Goal: Use online tool/utility: Utilize a website feature to perform a specific function

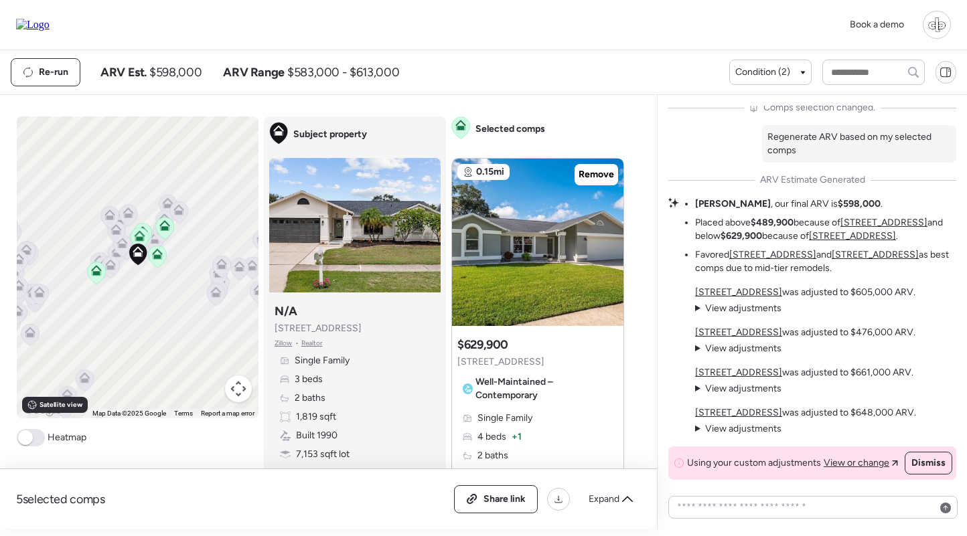
click at [814, 235] on u "[STREET_ADDRESS]" at bounding box center [852, 235] width 87 height 11
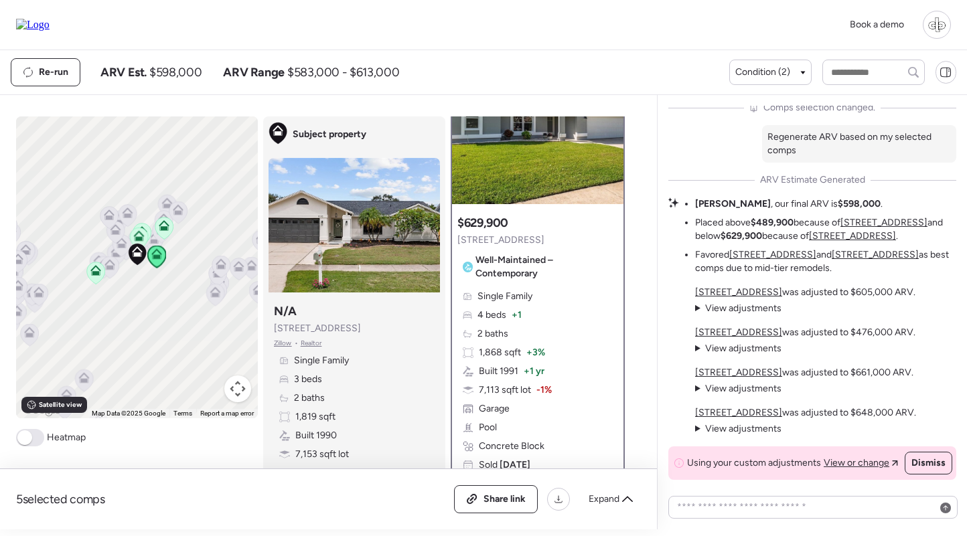
scroll to position [82, 0]
click at [747, 369] on u "[STREET_ADDRESS]" at bounding box center [738, 372] width 87 height 11
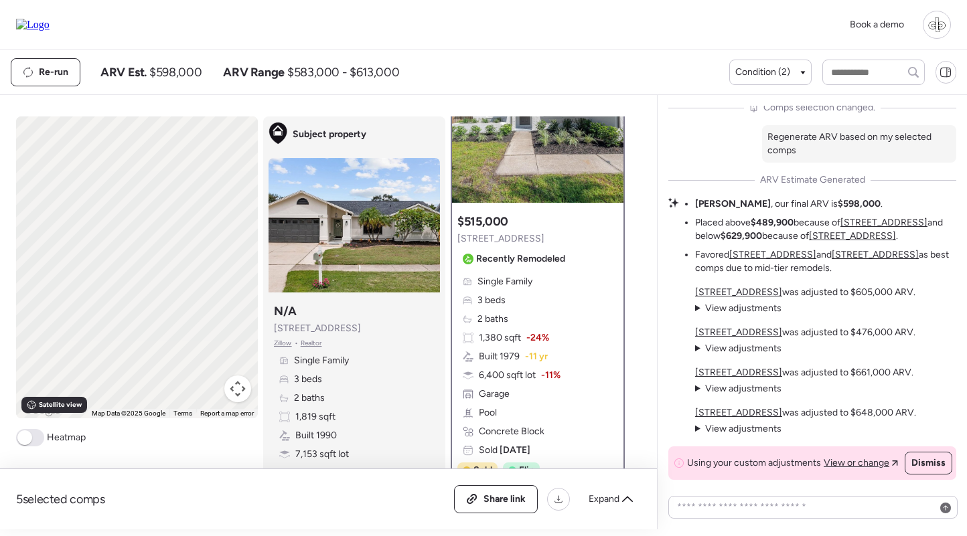
scroll to position [0, 0]
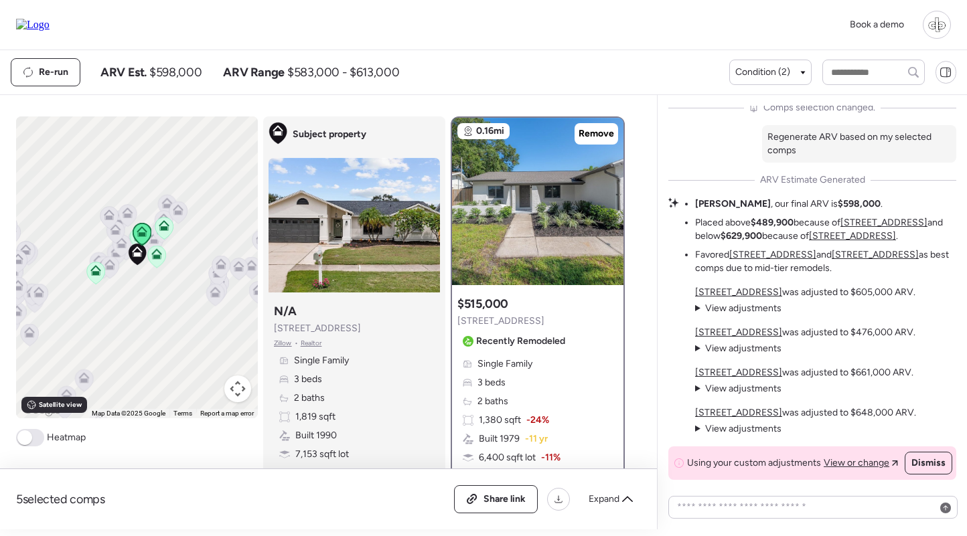
click at [735, 416] on u "[STREET_ADDRESS]" at bounding box center [738, 412] width 87 height 11
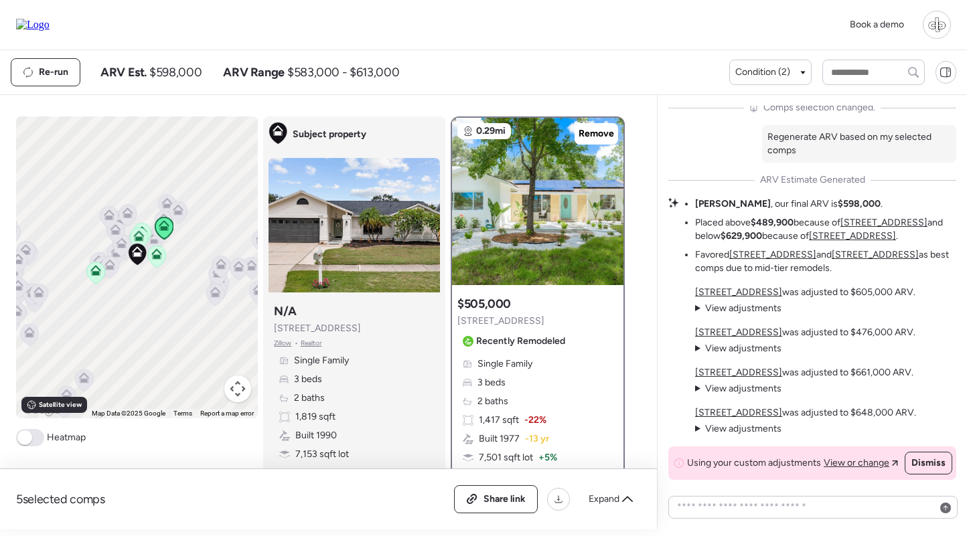
click at [740, 292] on u "[STREET_ADDRESS]" at bounding box center [738, 292] width 87 height 11
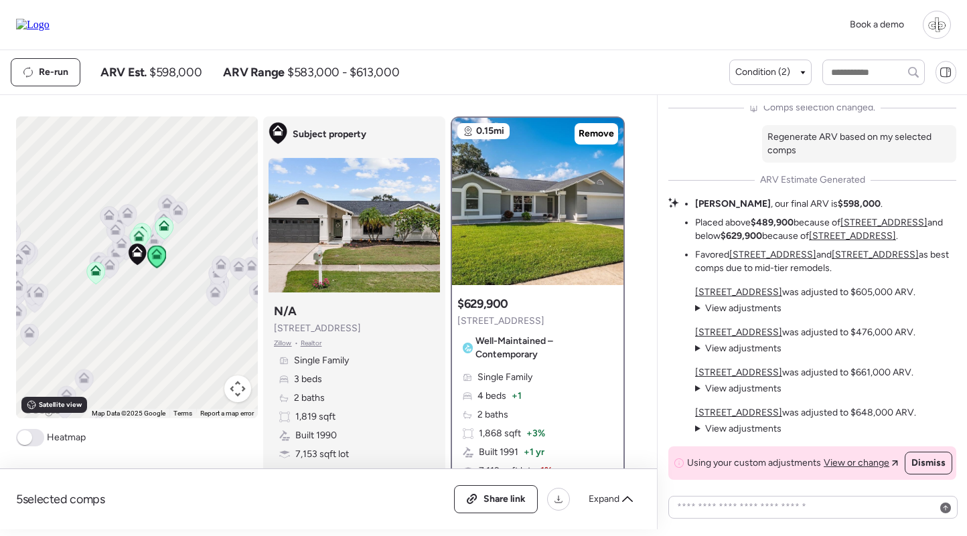
click at [744, 333] on u "[STREET_ADDRESS]" at bounding box center [738, 332] width 87 height 11
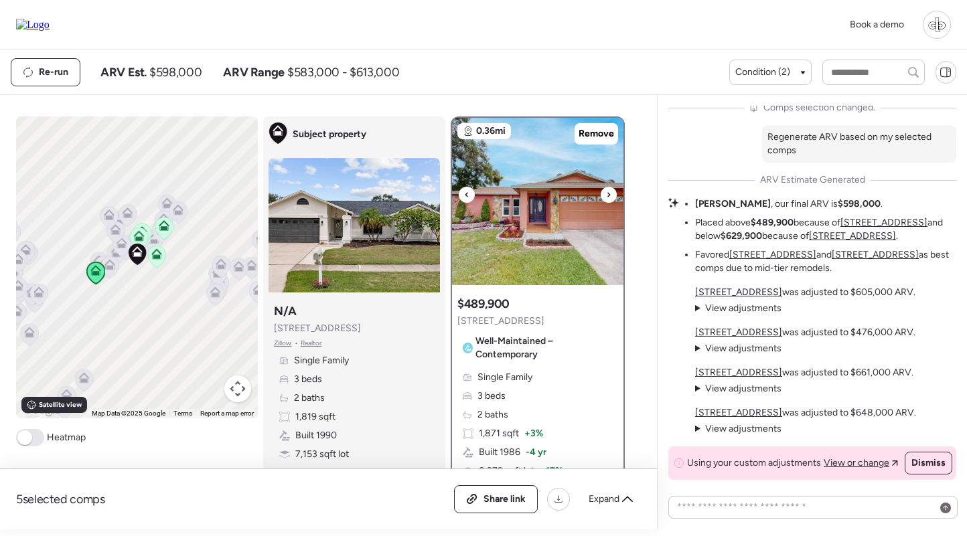
click at [516, 248] on img at bounding box center [537, 201] width 171 height 167
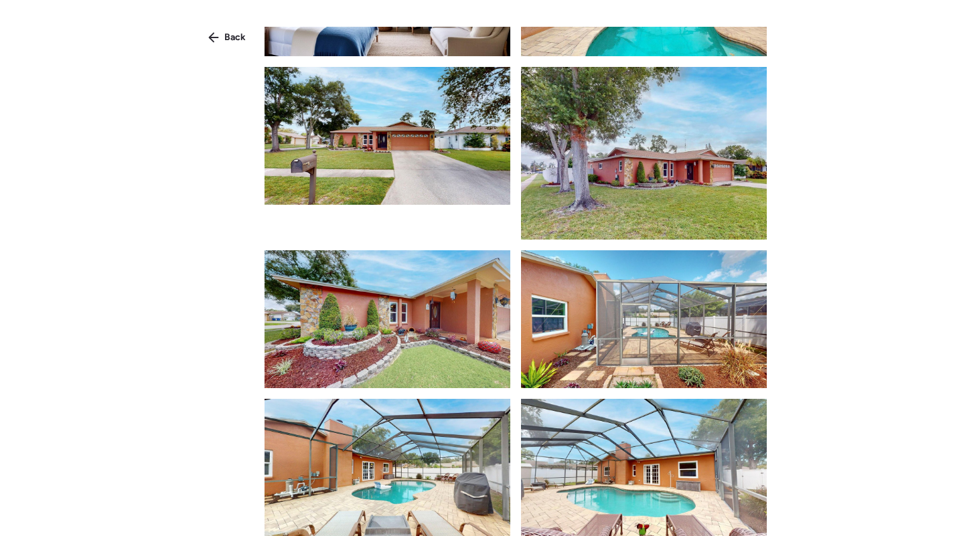
scroll to position [510, 0]
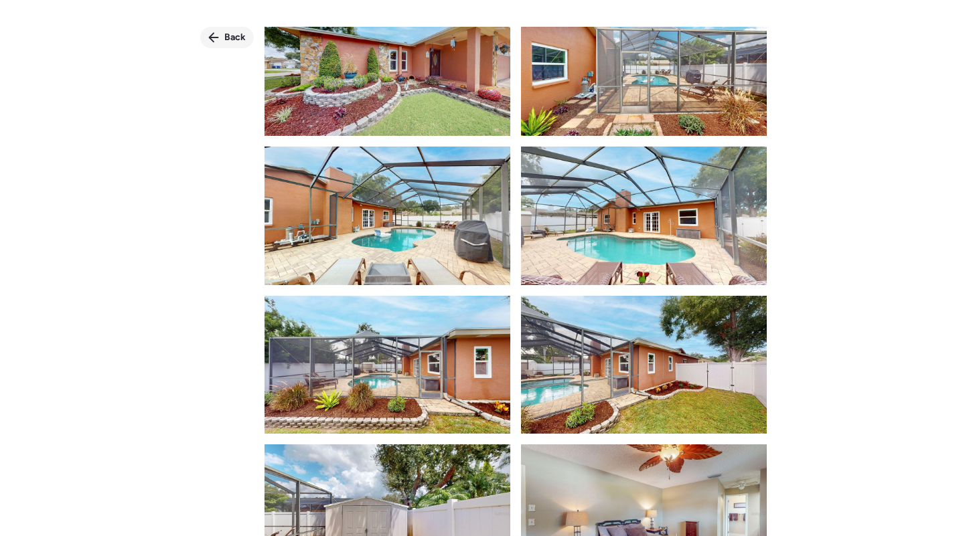
click at [232, 33] on span "Back" at bounding box center [234, 37] width 21 height 13
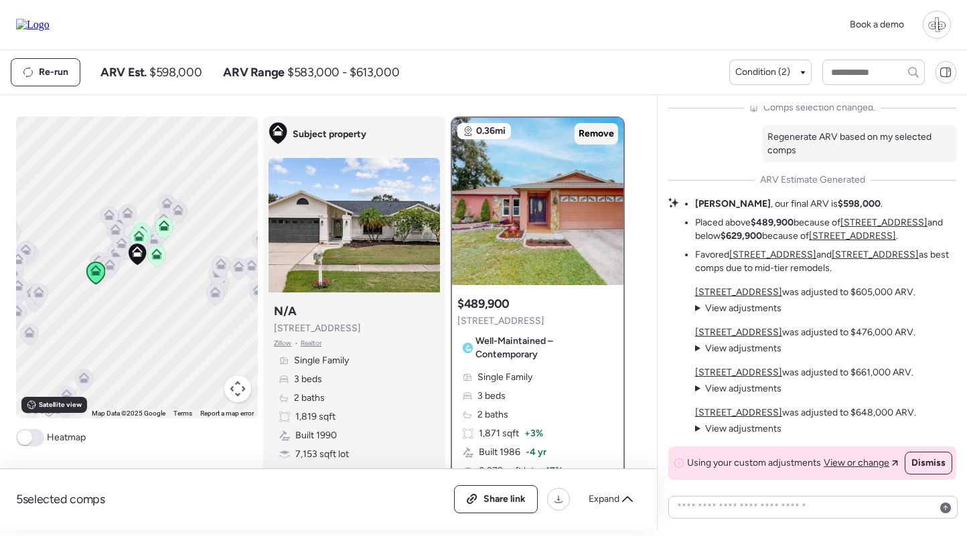
click at [595, 130] on span "Remove" at bounding box center [595, 133] width 35 height 13
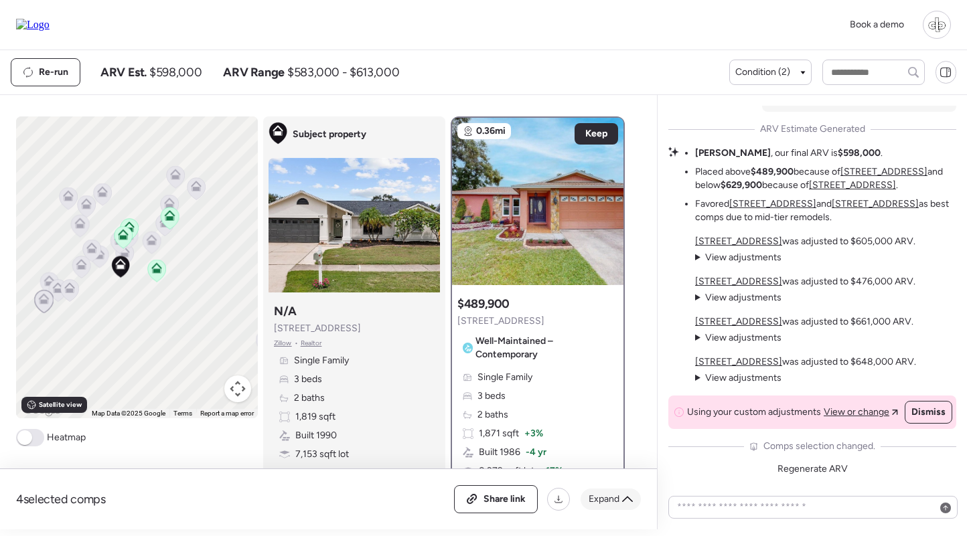
click at [599, 498] on span "Expand" at bounding box center [604, 499] width 31 height 13
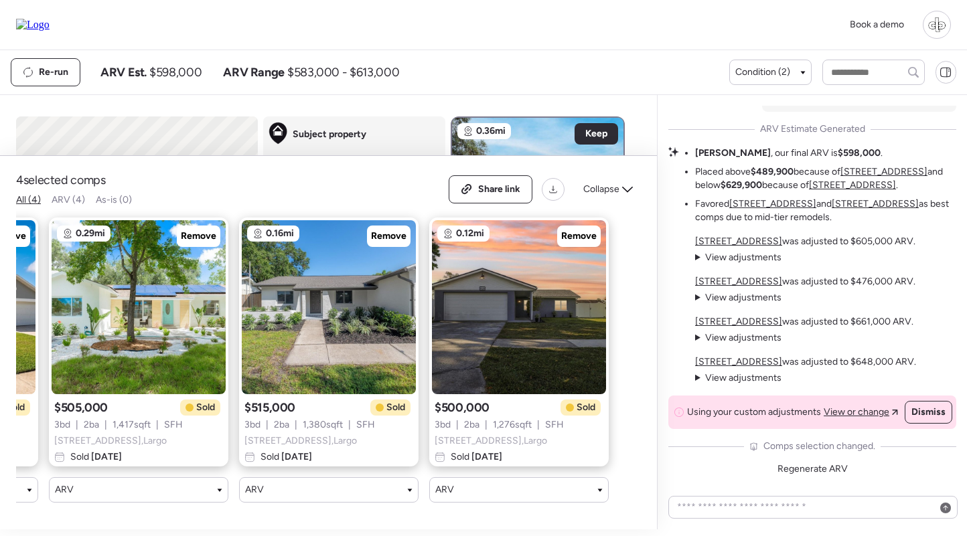
scroll to position [0, 168]
click at [501, 325] on img at bounding box center [519, 307] width 174 height 174
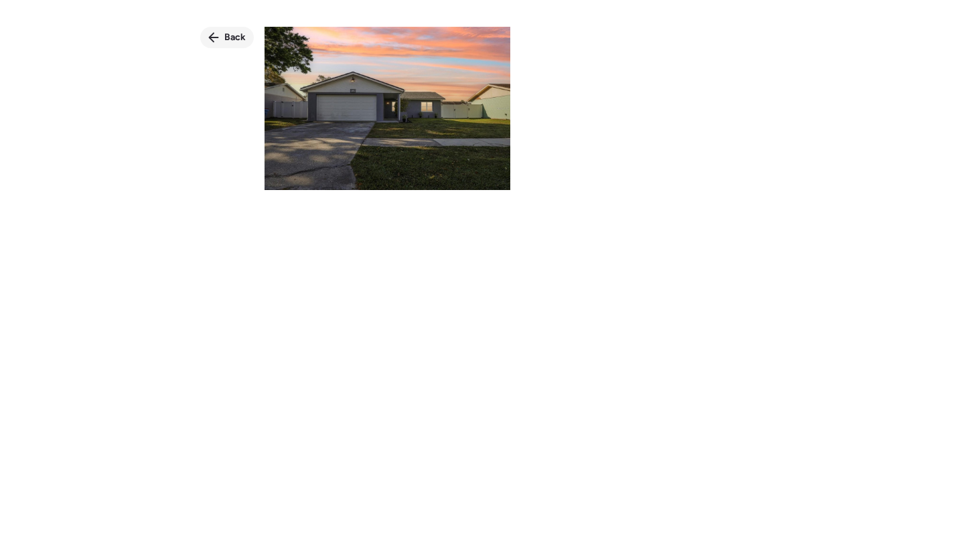
click at [218, 46] on div "Back" at bounding box center [227, 37] width 54 height 21
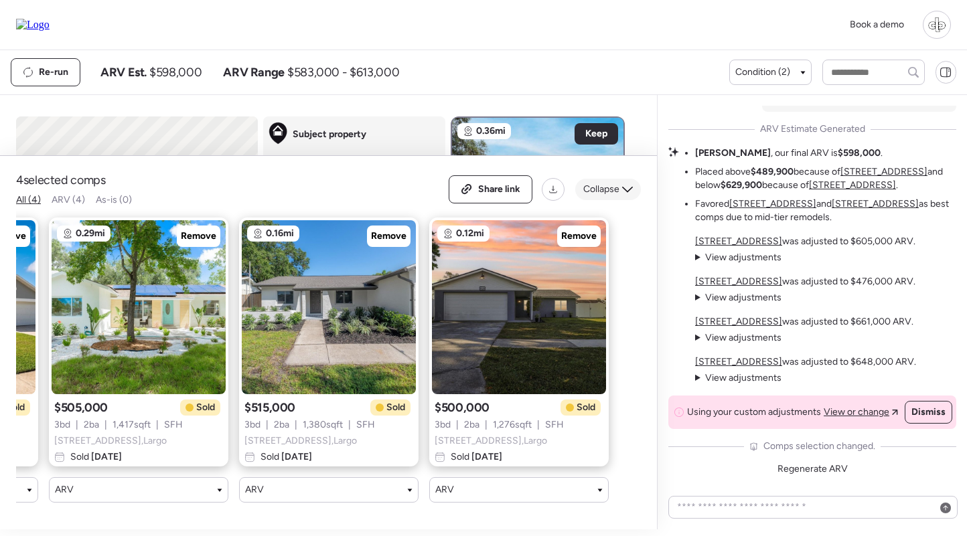
click at [599, 187] on span "Collapse" at bounding box center [601, 189] width 36 height 13
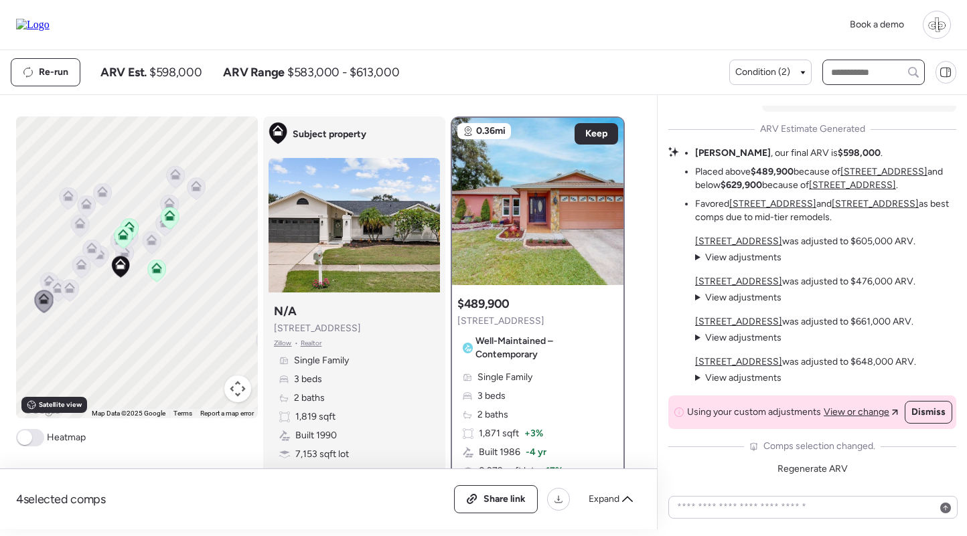
click at [850, 70] on input "text" at bounding box center [873, 72] width 90 height 19
type input "***"
click at [875, 128] on span "[STREET_ADDRESS]" at bounding box center [871, 120] width 87 height 13
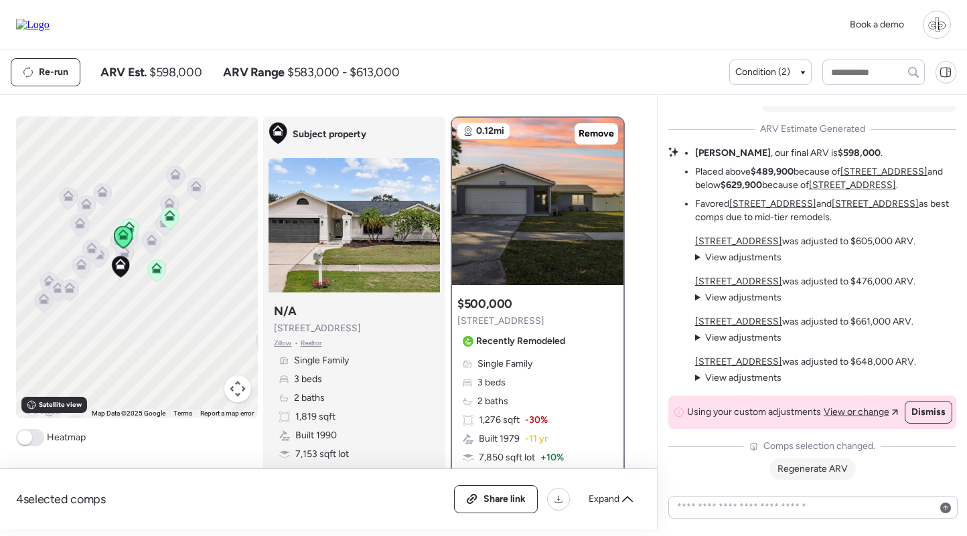
click at [834, 471] on span "Regenerate ARV" at bounding box center [812, 468] width 70 height 11
